Goal: Information Seeking & Learning: Learn about a topic

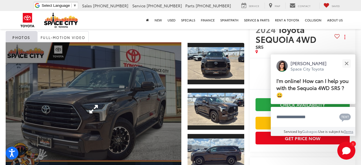
scroll to position [19, 0]
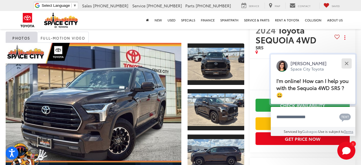
click at [347, 64] on button "Close" at bounding box center [347, 63] width 12 height 12
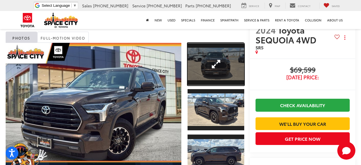
click at [192, 75] on link "Expand Photo 1" at bounding box center [216, 64] width 57 height 43
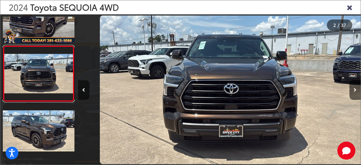
scroll to position [0, 283]
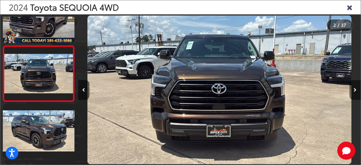
click at [356, 92] on icon "Next image" at bounding box center [355, 90] width 3 height 4
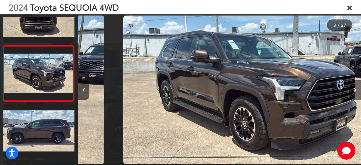
scroll to position [0, 566]
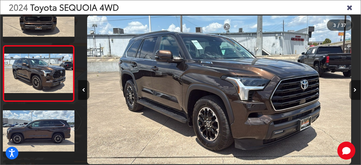
click at [356, 92] on icon "Next image" at bounding box center [355, 90] width 3 height 4
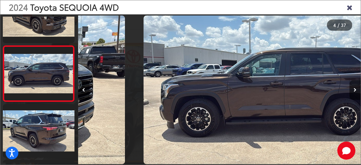
scroll to position [0, 849]
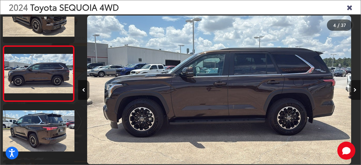
click at [356, 92] on icon "Next image" at bounding box center [355, 90] width 3 height 4
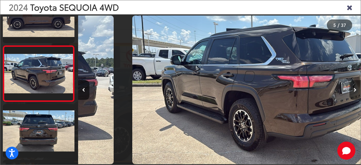
scroll to position [0, 1133]
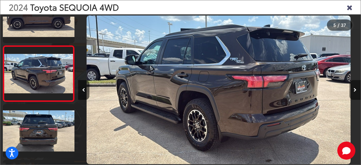
click at [356, 92] on icon "Next image" at bounding box center [355, 90] width 3 height 4
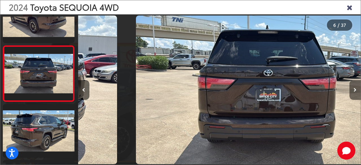
scroll to position [0, 1416]
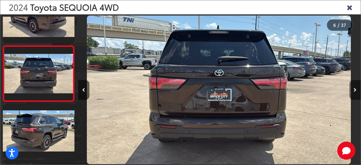
click at [356, 92] on icon "Next image" at bounding box center [355, 90] width 3 height 4
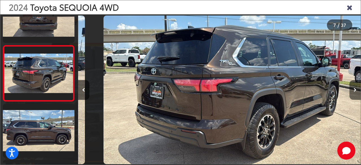
scroll to position [0, 1699]
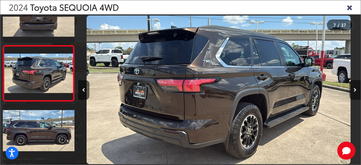
click at [356, 92] on icon "Next image" at bounding box center [355, 90] width 3 height 4
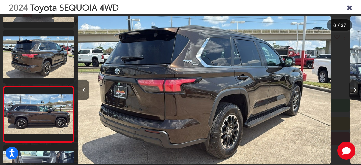
scroll to position [0, 0]
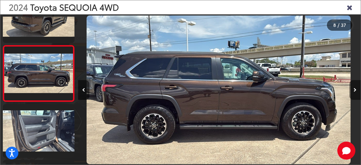
click at [356, 92] on icon "Next image" at bounding box center [355, 90] width 3 height 4
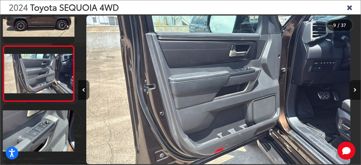
click at [354, 90] on icon "Next image" at bounding box center [355, 90] width 3 height 4
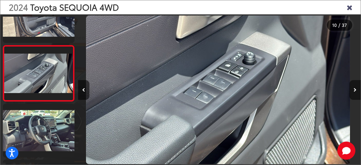
click at [354, 90] on icon "Next image" at bounding box center [355, 90] width 3 height 4
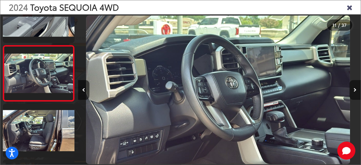
click at [354, 90] on icon "Next image" at bounding box center [355, 90] width 3 height 4
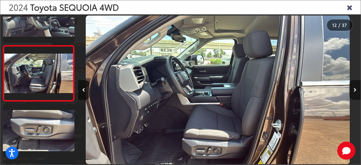
click at [354, 90] on icon "Next image" at bounding box center [355, 90] width 3 height 4
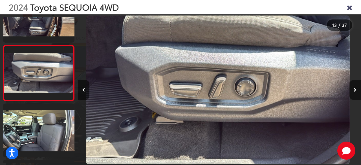
click at [350, 8] on icon "Close gallery" at bounding box center [350, 6] width 6 height 7
